Goal: Information Seeking & Learning: Learn about a topic

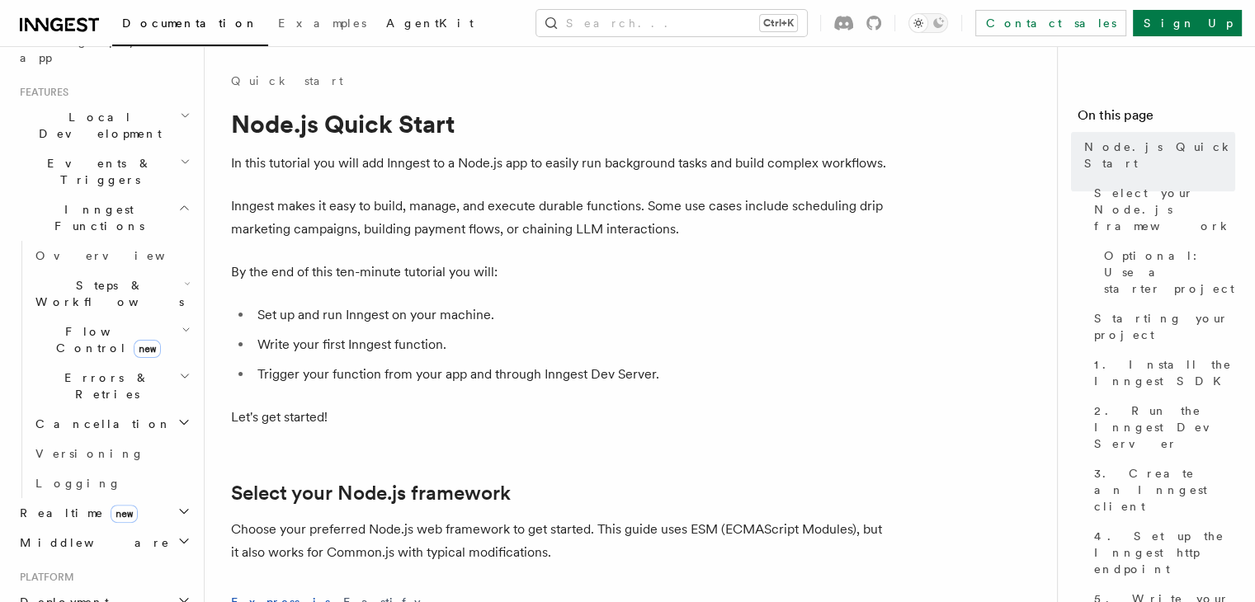
click at [376, 31] on link "AgentKit" at bounding box center [429, 25] width 107 height 40
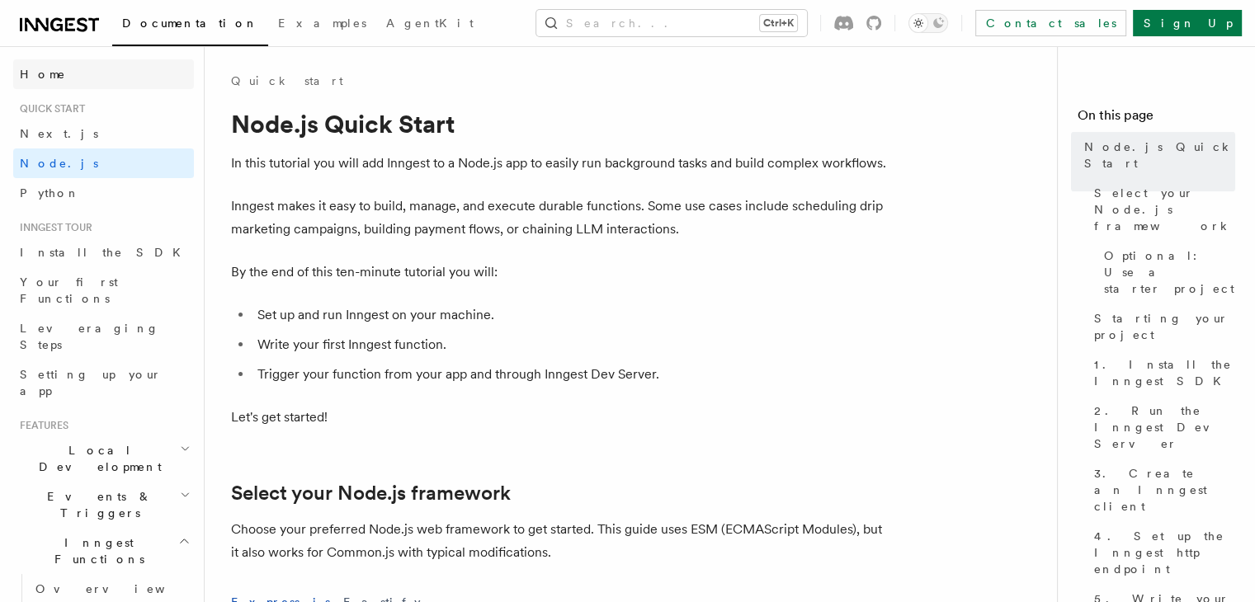
click at [36, 76] on span "Home" at bounding box center [43, 74] width 46 height 16
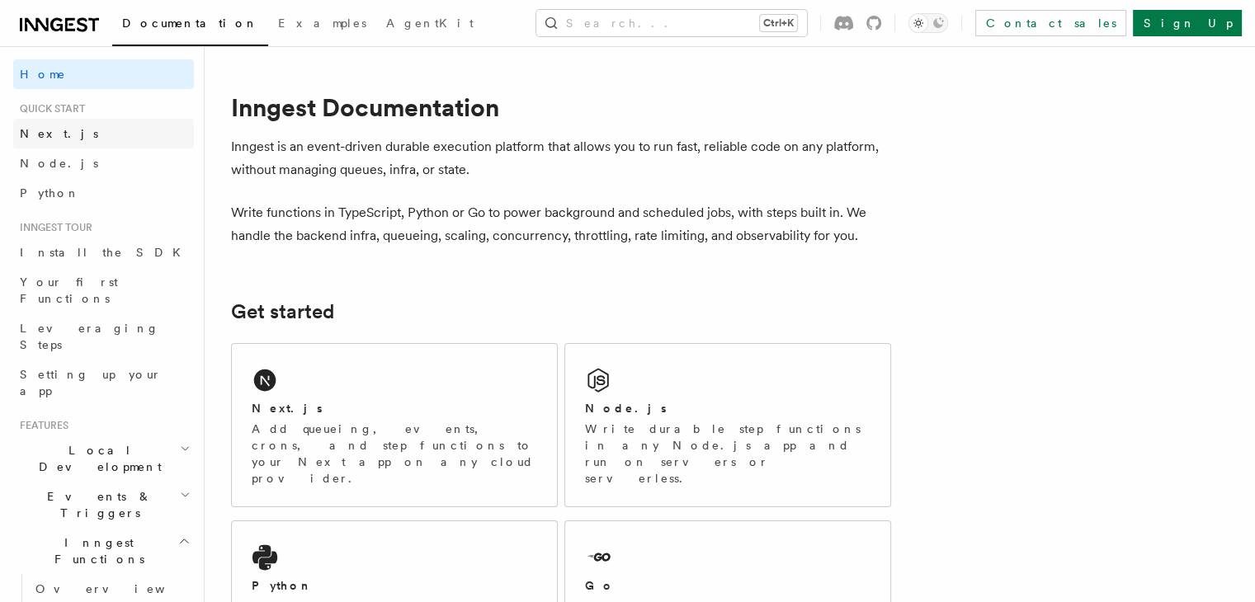
click at [48, 137] on span "Next.js" at bounding box center [59, 133] width 78 height 13
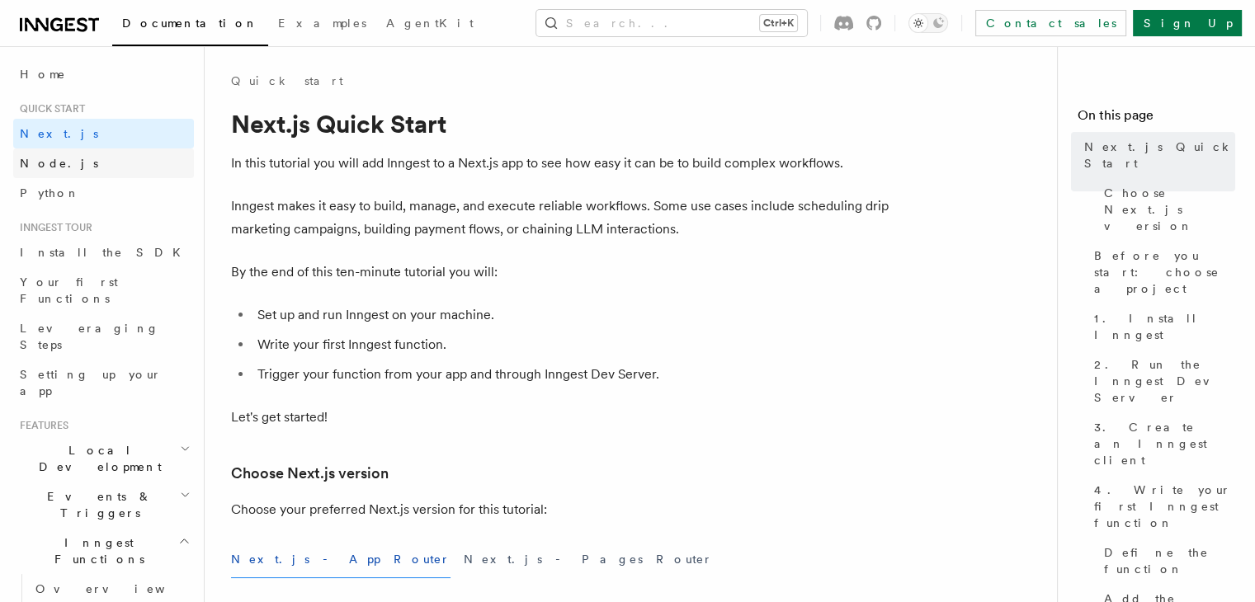
click at [46, 176] on link "Node.js" at bounding box center [103, 163] width 181 height 30
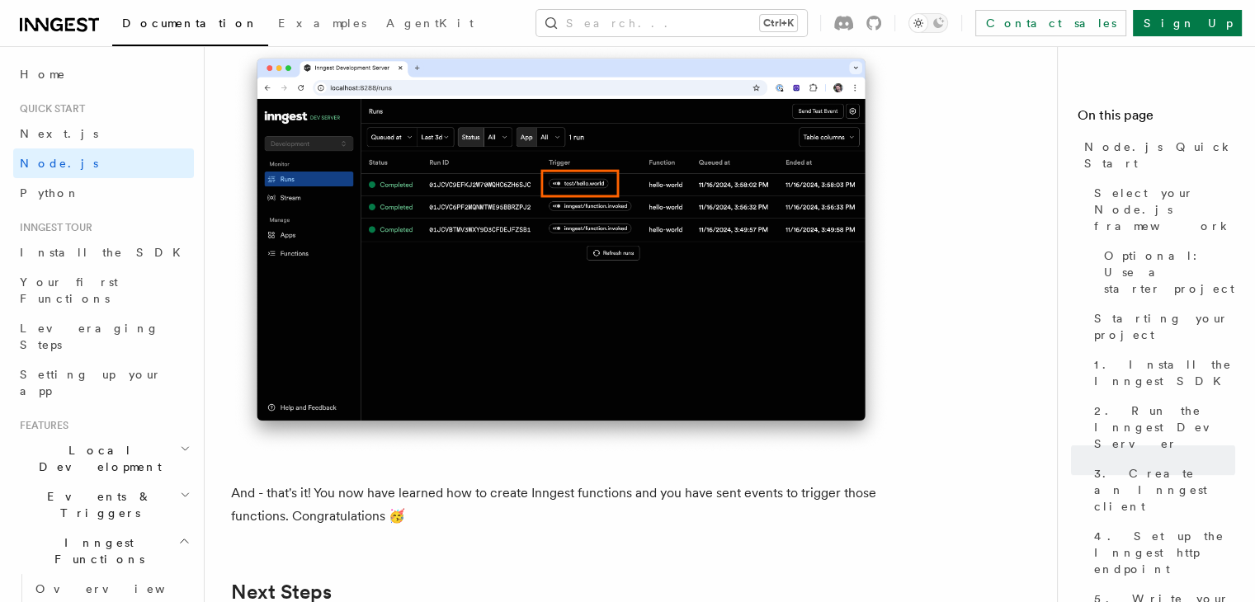
scroll to position [9799, 0]
